Goal: Find contact information: Find contact information

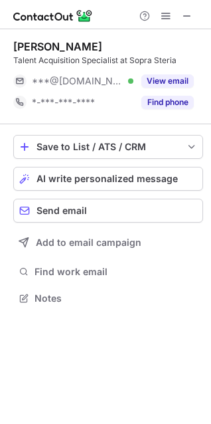
scroll to position [289, 211]
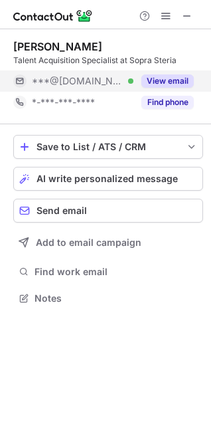
click at [185, 80] on button "View email" at bounding box center [167, 80] width 52 height 13
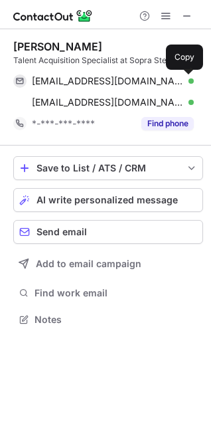
scroll to position [310, 211]
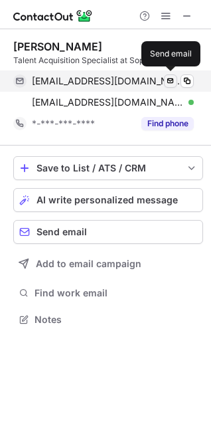
click at [175, 77] on span at bounding box center [170, 81] width 11 height 11
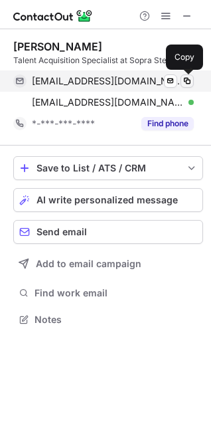
click at [187, 85] on span at bounding box center [187, 81] width 11 height 11
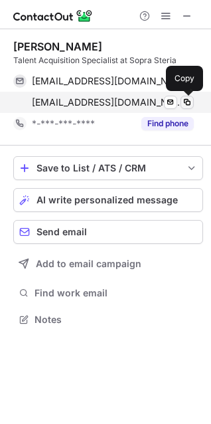
click at [183, 103] on span at bounding box center [187, 102] width 11 height 11
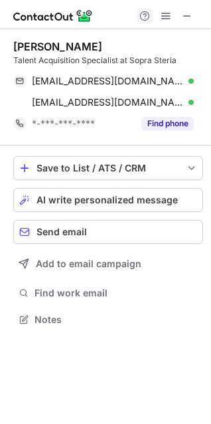
drag, startPoint x: 186, startPoint y: 13, endPoint x: 151, endPoint y: 13, distance: 34.5
click at [186, 13] on span at bounding box center [187, 16] width 11 height 11
